Goal: Task Accomplishment & Management: Use online tool/utility

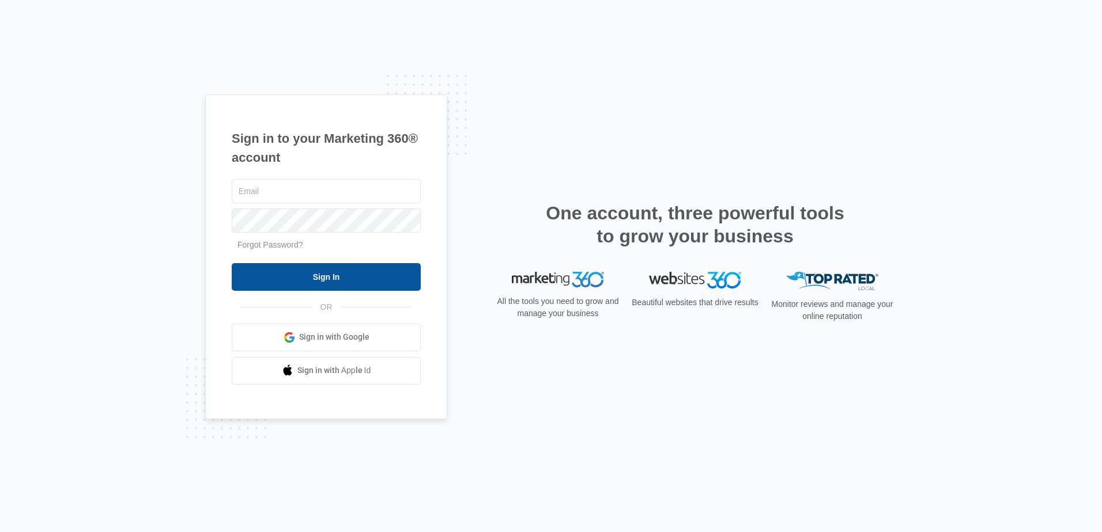
type input "[EMAIL_ADDRESS][DOMAIN_NAME]"
click at [324, 275] on input "Sign In" at bounding box center [326, 277] width 189 height 28
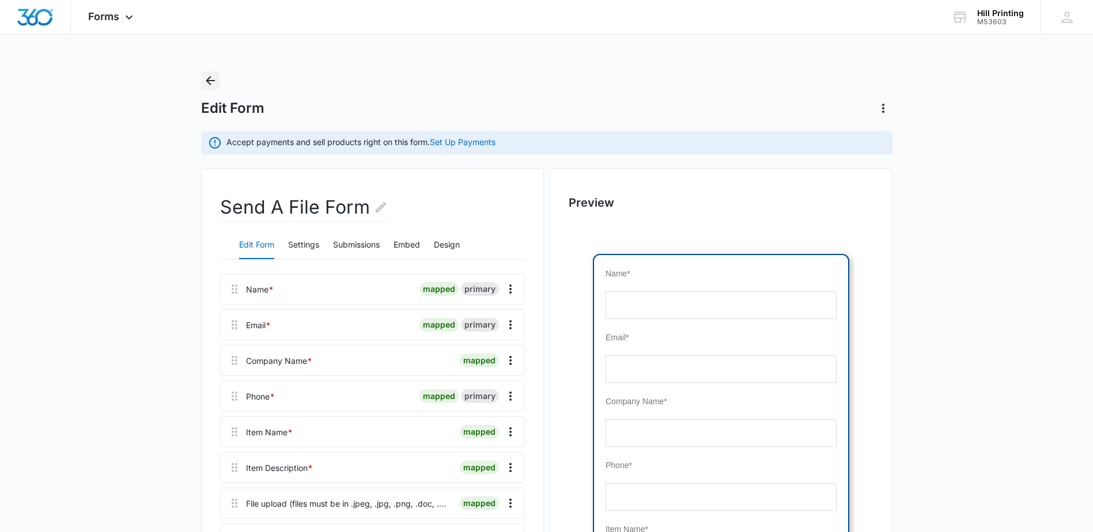
click at [205, 77] on icon "Back" at bounding box center [210, 81] width 14 height 14
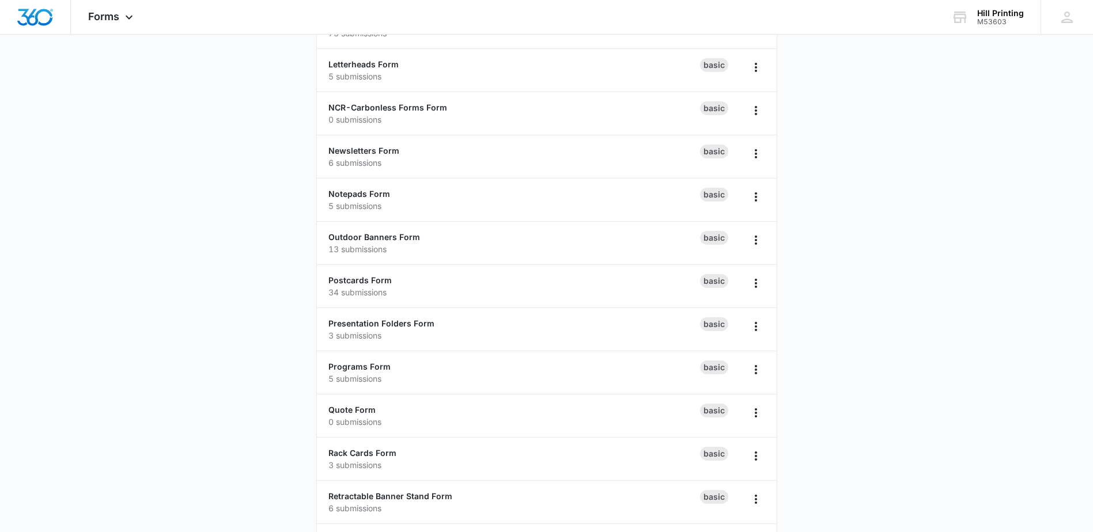
scroll to position [692, 0]
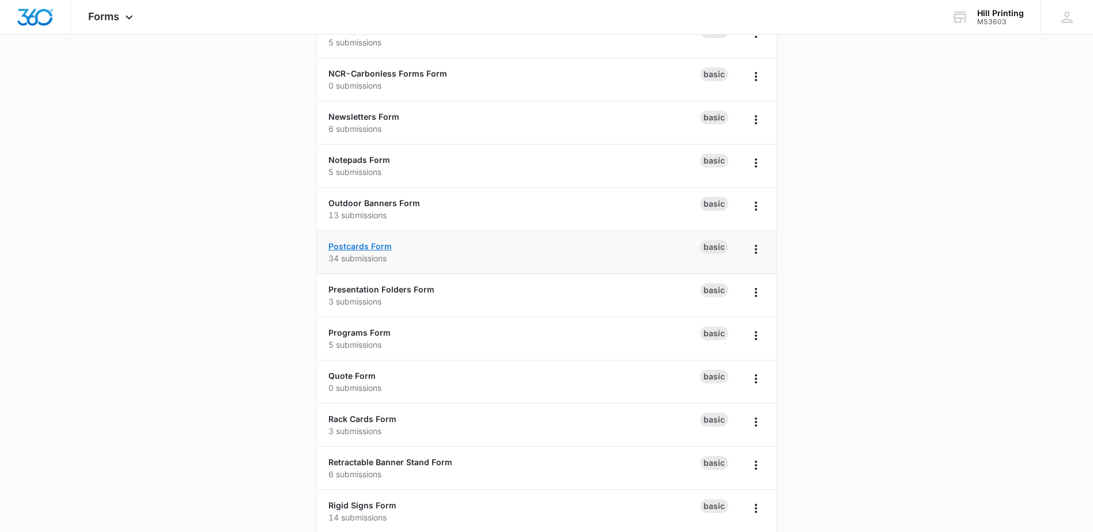
click at [366, 248] on link "Postcards Form" at bounding box center [359, 246] width 63 height 10
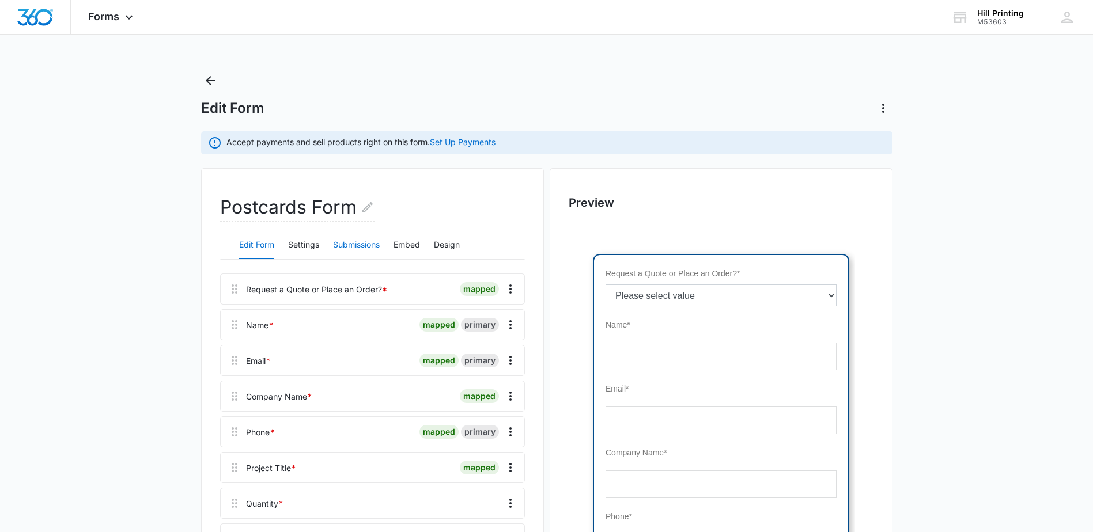
click at [365, 243] on button "Submissions" at bounding box center [356, 246] width 47 height 28
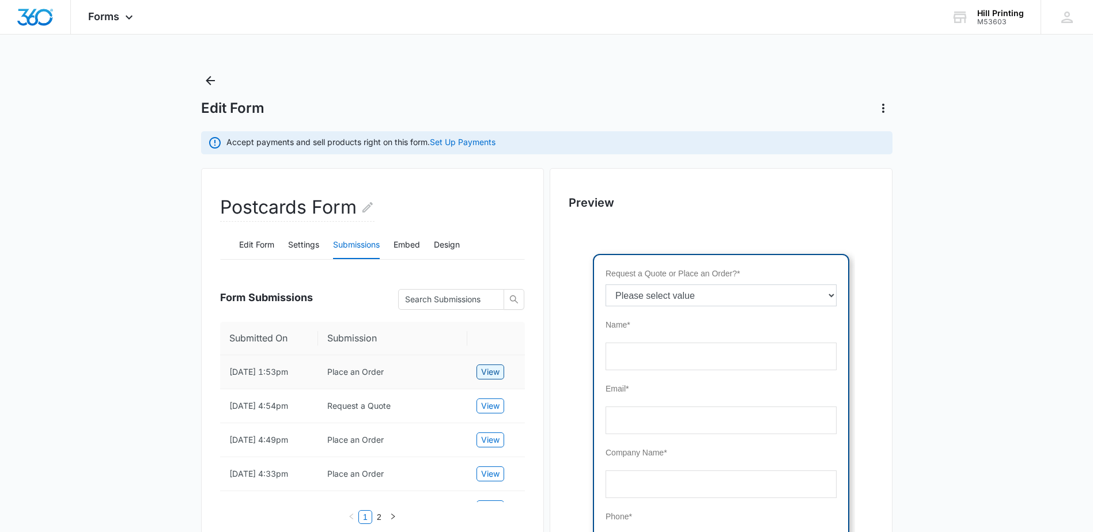
click at [494, 375] on span "View" at bounding box center [490, 372] width 18 height 13
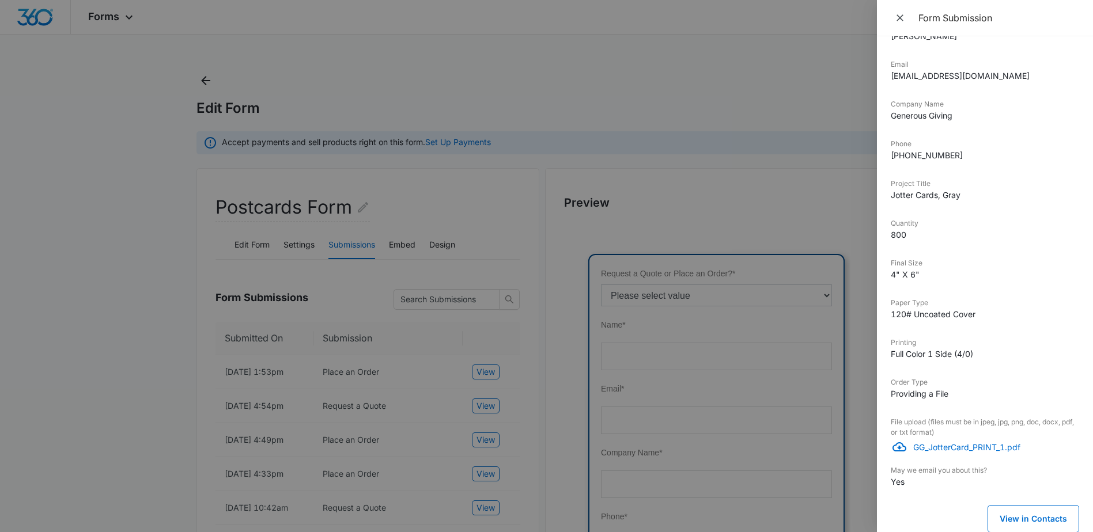
scroll to position [179, 0]
click at [993, 444] on p "GG_JotterCard_PRINT_1.pdf" at bounding box center [996, 447] width 166 height 12
